Goal: Register for event/course

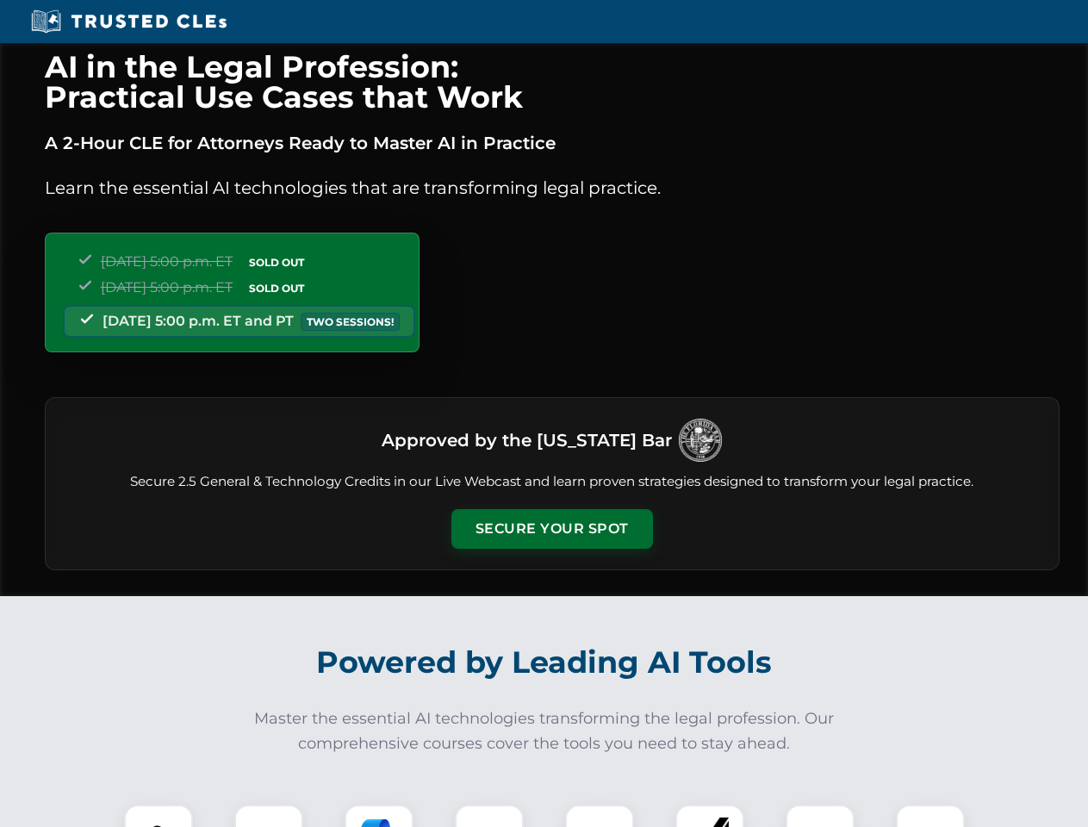
click at [551, 529] on button "Secure Your Spot" at bounding box center [552, 529] width 202 height 40
click at [159, 816] on img at bounding box center [159, 839] width 50 height 50
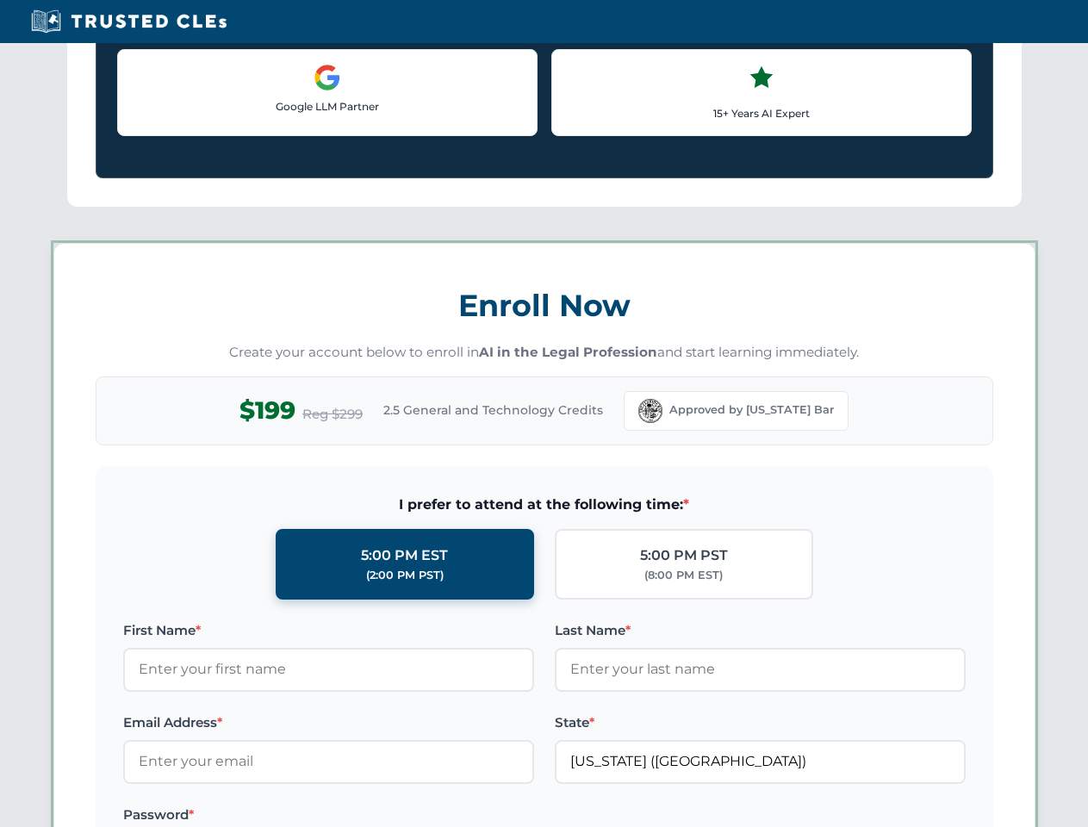
click at [379, 816] on label "Password *" at bounding box center [328, 815] width 411 height 21
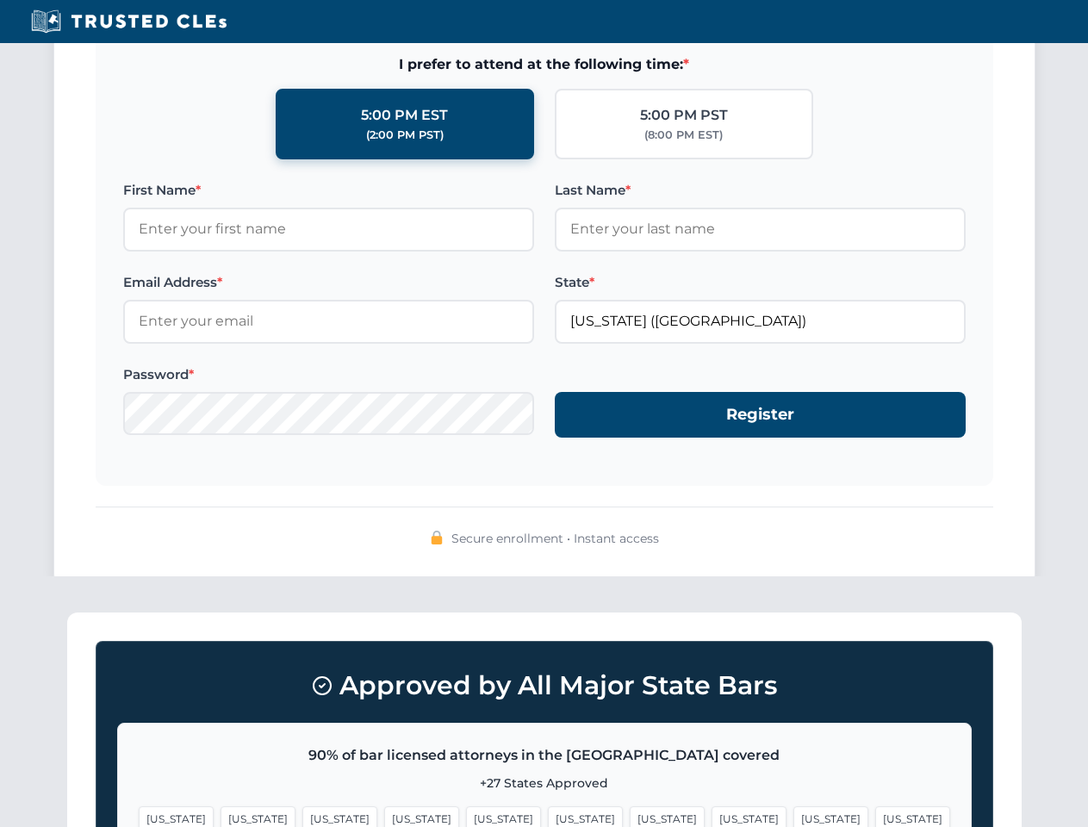
click at [794, 816] on span "[US_STATE]" at bounding box center [831, 818] width 75 height 25
